Goal: Browse casually

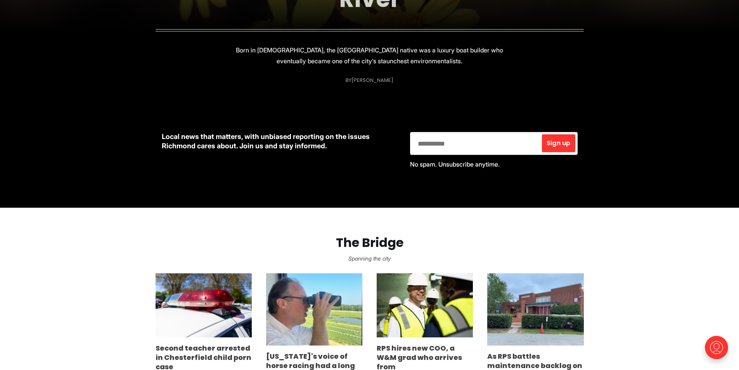
scroll to position [388, 0]
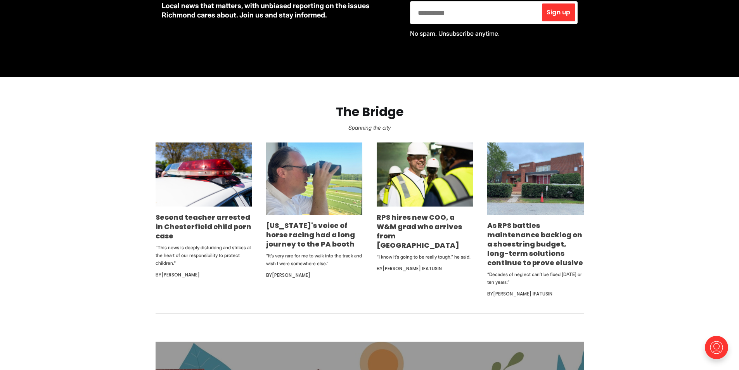
drag, startPoint x: 414, startPoint y: 87, endPoint x: 675, endPoint y: 199, distance: 284.2
click at [675, 199] on section "The Bridge Spanning the city Second teacher arrested in Chesterfield child porn…" at bounding box center [369, 195] width 739 height 237
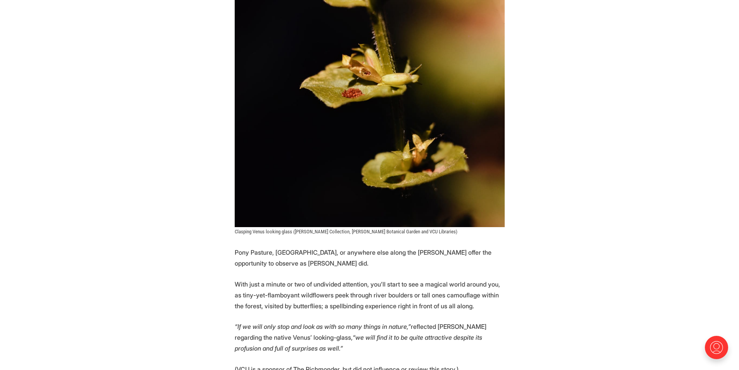
scroll to position [4266, 0]
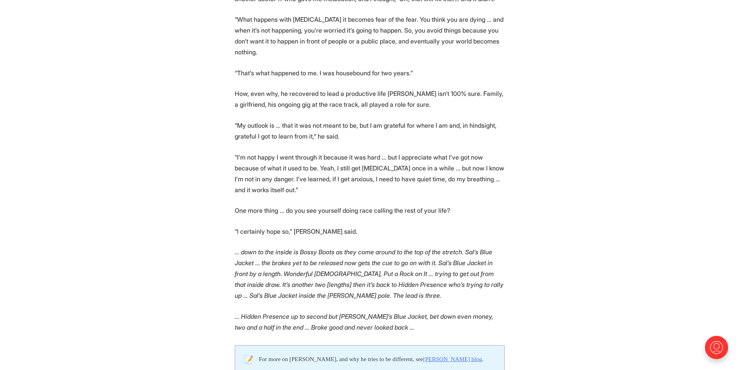
scroll to position [1551, 0]
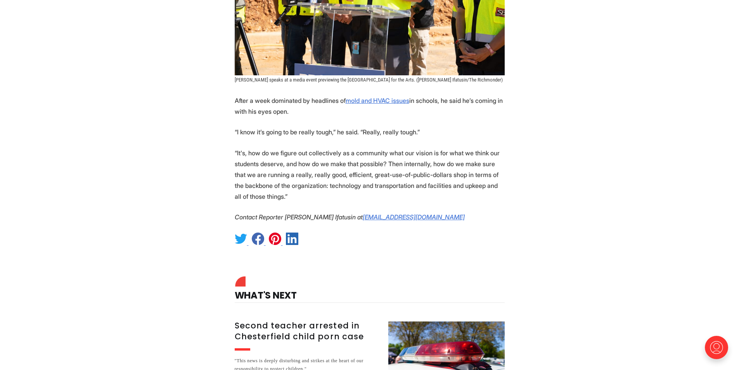
scroll to position [776, 0]
